Goal: Task Accomplishment & Management: Manage account settings

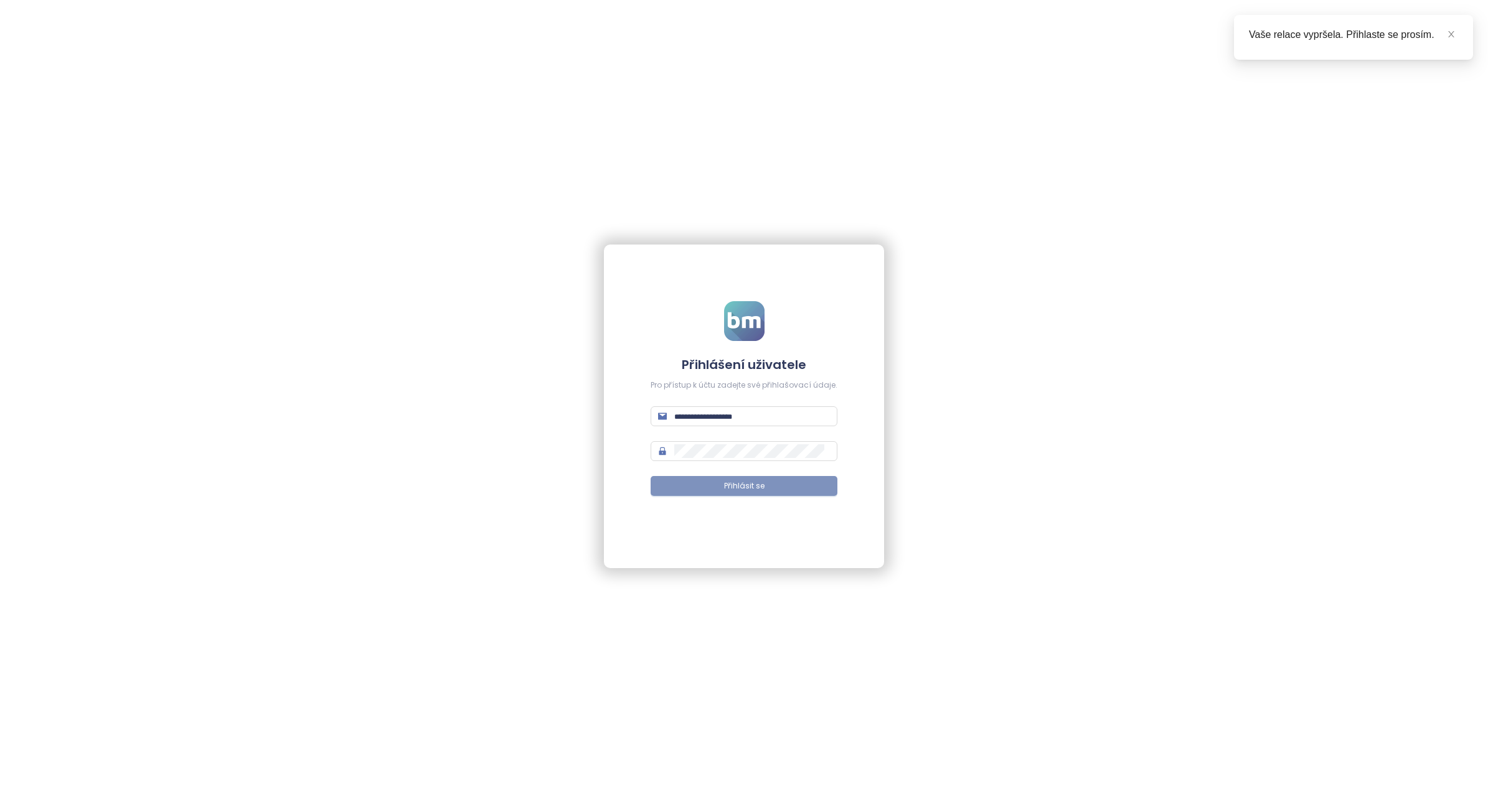
type input "**********"
click at [686, 489] on button "Přihlásit se" at bounding box center [743, 486] width 187 height 20
